Goal: Task Accomplishment & Management: Manage account settings

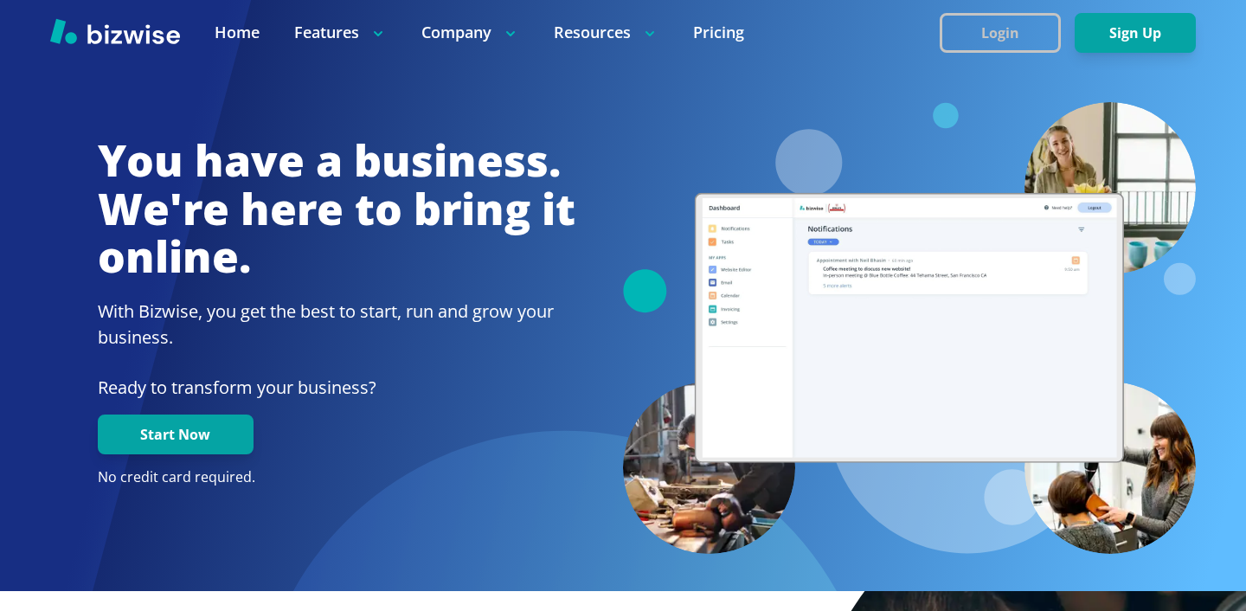
click at [1011, 23] on button "Login" at bounding box center [1000, 33] width 121 height 40
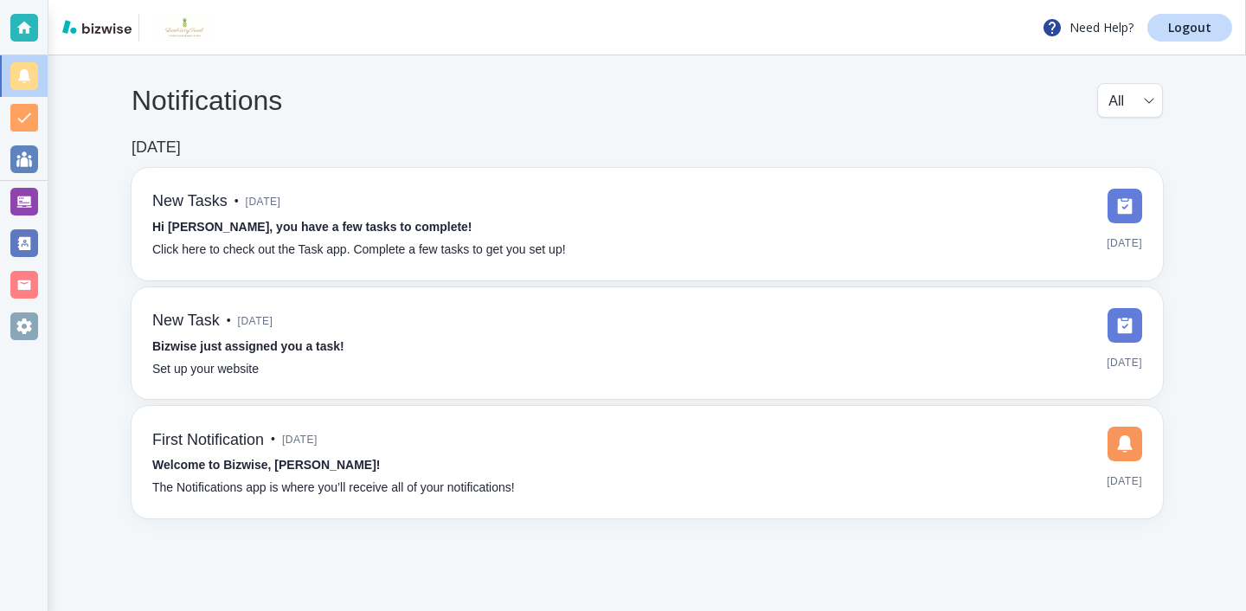
click at [1199, 49] on div "Need Help? Logout" at bounding box center [647, 27] width 1198 height 55
click at [1199, 22] on p "Logout" at bounding box center [1189, 28] width 43 height 12
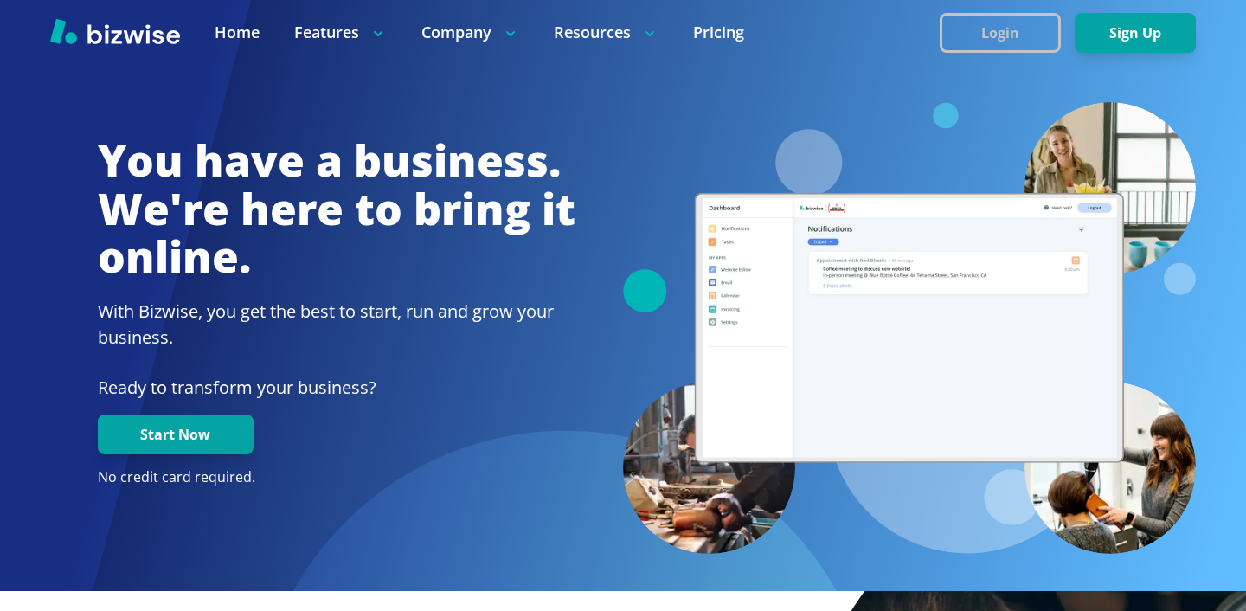
click at [1025, 26] on button "Login" at bounding box center [1000, 33] width 121 height 40
